Goal: Task Accomplishment & Management: Manage account settings

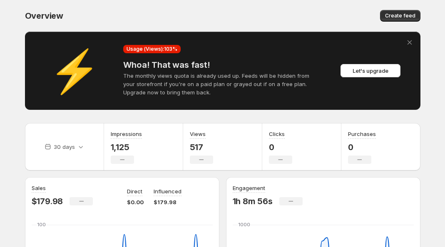
scroll to position [47, 0]
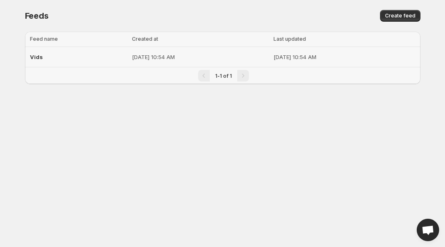
click at [129, 57] on td "[DATE] 10:54 AM" at bounding box center [199, 57] width 141 height 20
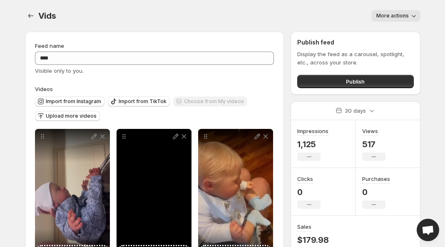
click at [172, 180] on div at bounding box center [153, 195] width 75 height 133
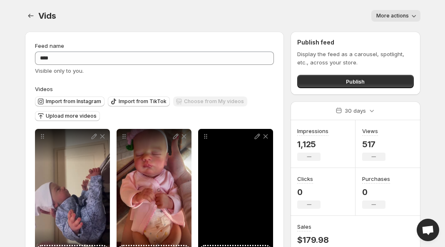
click at [255, 137] on icon at bounding box center [257, 136] width 8 height 8
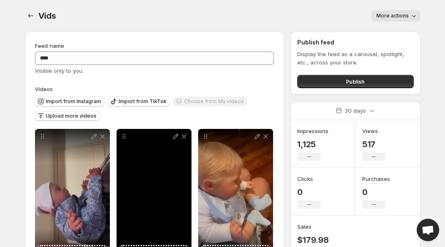
click at [159, 163] on div at bounding box center [153, 195] width 75 height 133
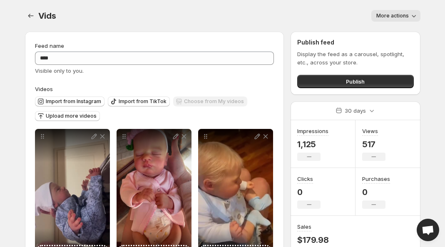
click at [209, 98] on div "Choose from My videos" at bounding box center [210, 102] width 74 height 11
click at [34, 15] on icon "Settings" at bounding box center [31, 16] width 8 height 8
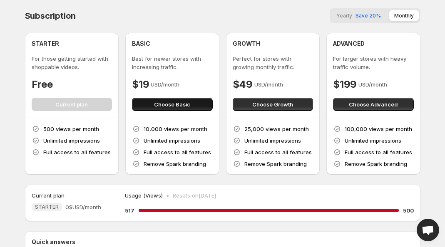
click at [153, 107] on button "Choose Basic" at bounding box center [172, 104] width 81 height 13
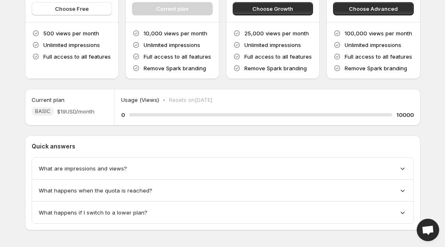
scroll to position [95, 0]
